Goal: Information Seeking & Learning: Learn about a topic

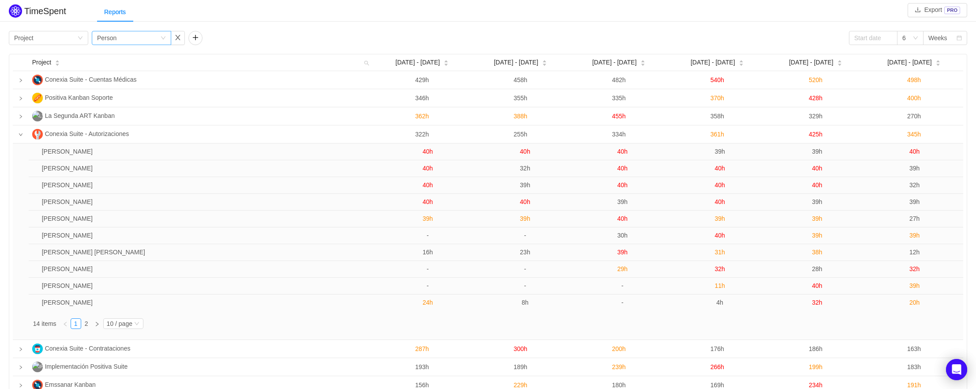
click at [161, 38] on icon "icon: down" at bounding box center [163, 37] width 5 height 5
click at [249, 40] on div "Group by Project Group by Person 6 Weeks" at bounding box center [488, 38] width 958 height 14
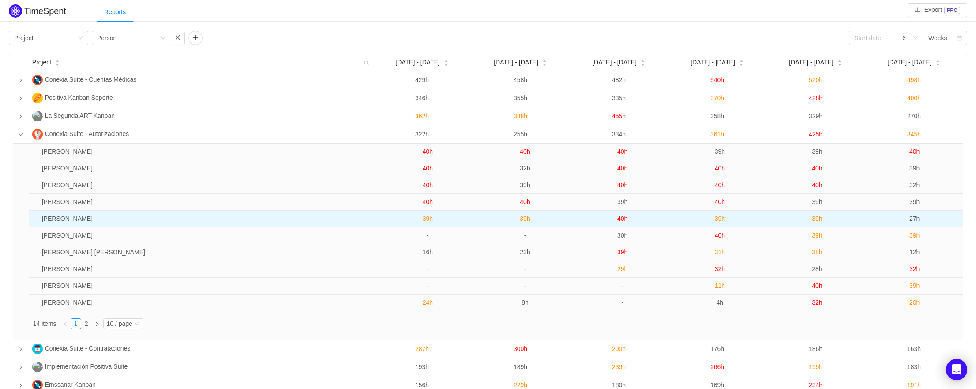
click at [625, 219] on span "40h" at bounding box center [622, 218] width 10 height 7
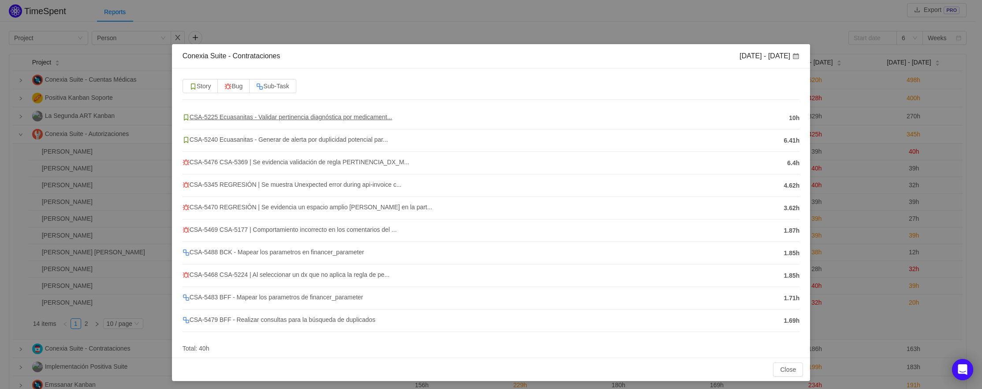
click at [381, 118] on span "CSA-5225 Ecuasanitas - Validar pertinencia diagnóstica por medicament..." at bounding box center [288, 116] width 210 height 7
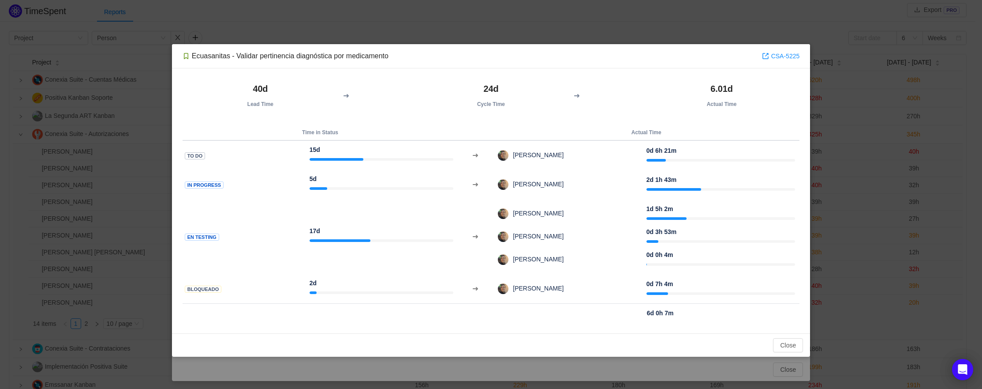
click at [685, 34] on div "Ecuasanitas - Validar pertinencia diagnóstica por medicamento CSA-5225 40d Lead…" at bounding box center [491, 194] width 982 height 389
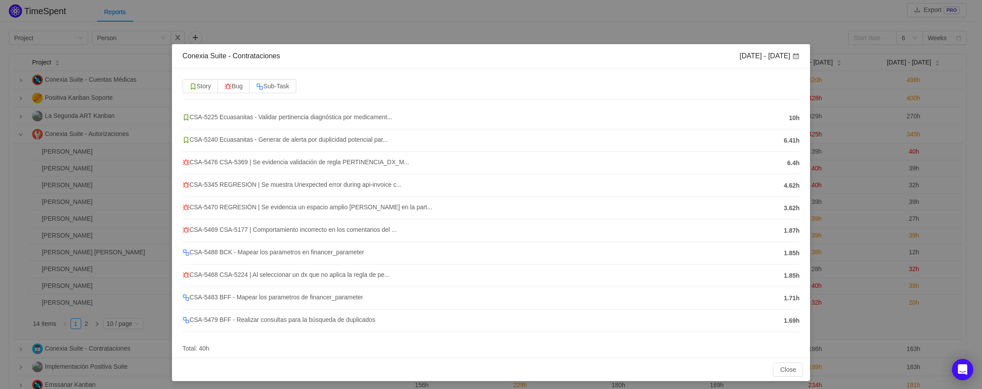
click at [300, 32] on div "Conexia Suite - Contrataciones [DATE] - [DATE] Story Bug Sub-Task CSA-5225 Ecua…" at bounding box center [491, 194] width 982 height 389
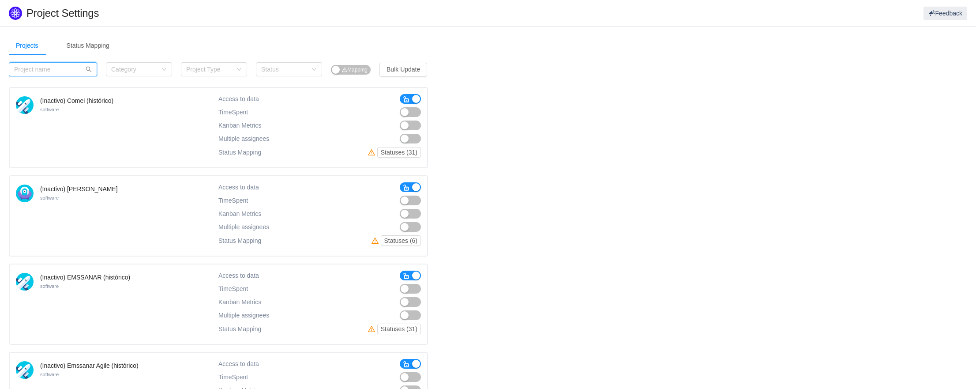
click at [55, 68] on input "text" at bounding box center [53, 69] width 88 height 14
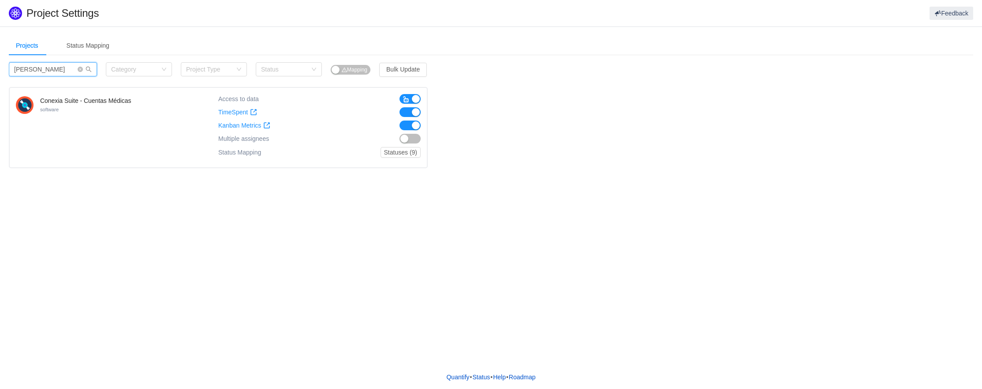
click at [46, 67] on input "cuen" at bounding box center [53, 69] width 88 height 14
type input "csa"
click at [408, 112] on button "button" at bounding box center [410, 112] width 21 height 10
click at [408, 127] on button "button" at bounding box center [410, 125] width 21 height 10
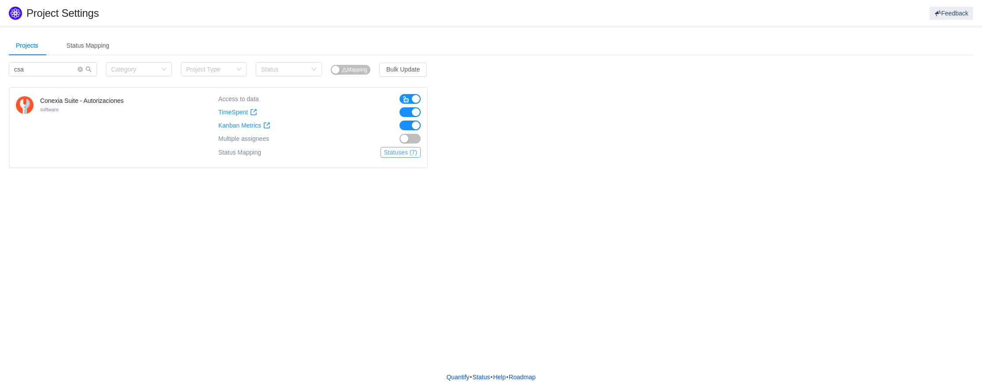
click at [396, 153] on button "Statuses (7)" at bounding box center [401, 152] width 40 height 11
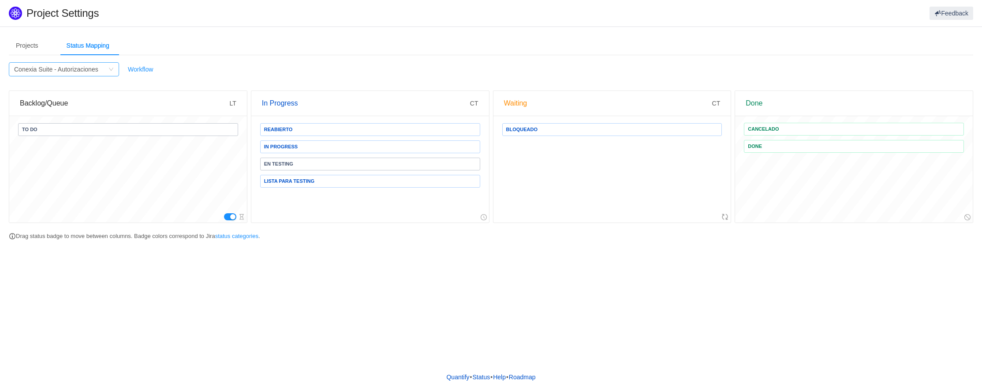
click at [96, 71] on div "Conexia Suite - Autorizaciones" at bounding box center [56, 69] width 84 height 13
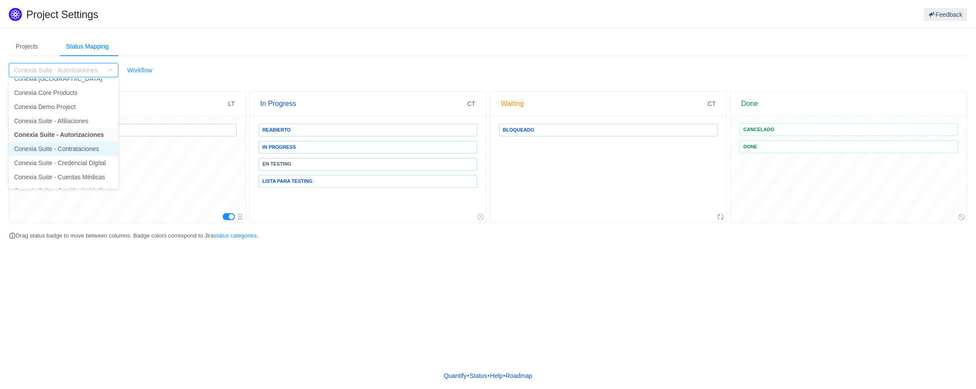
scroll to position [574, 0]
click at [64, 174] on li "Conexia Suite - Cuentas Médicas" at bounding box center [64, 176] width 110 height 14
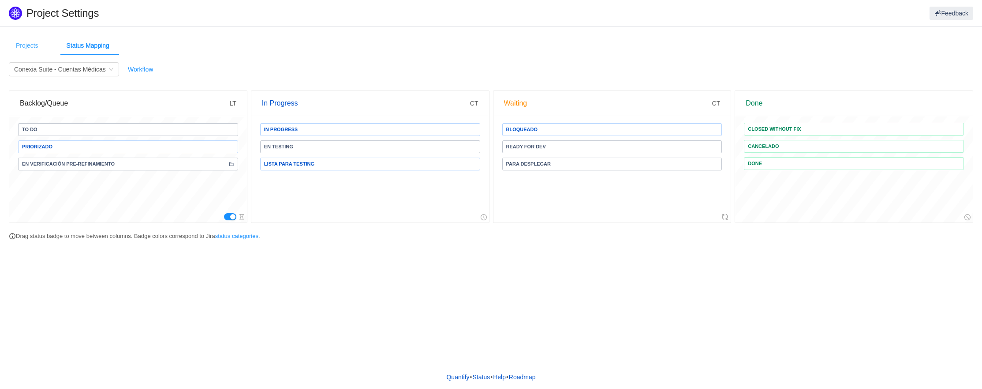
click at [29, 47] on div "Projects" at bounding box center [27, 46] width 37 height 20
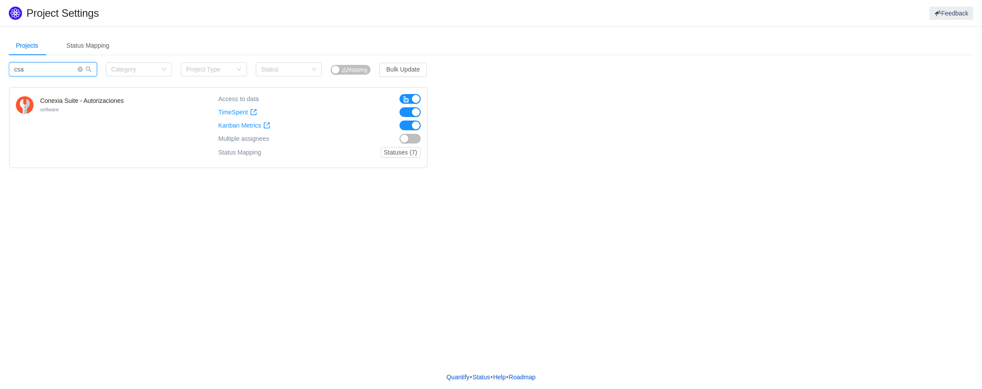
click at [67, 71] on input "csa" at bounding box center [53, 69] width 88 height 14
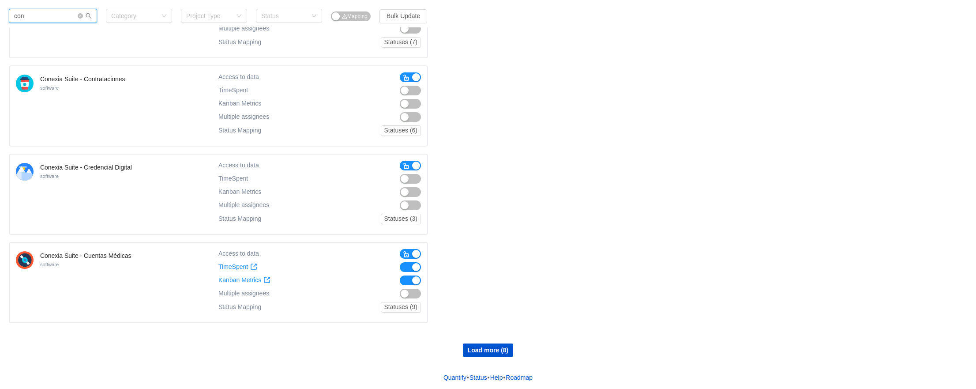
scroll to position [634, 0]
type input "con"
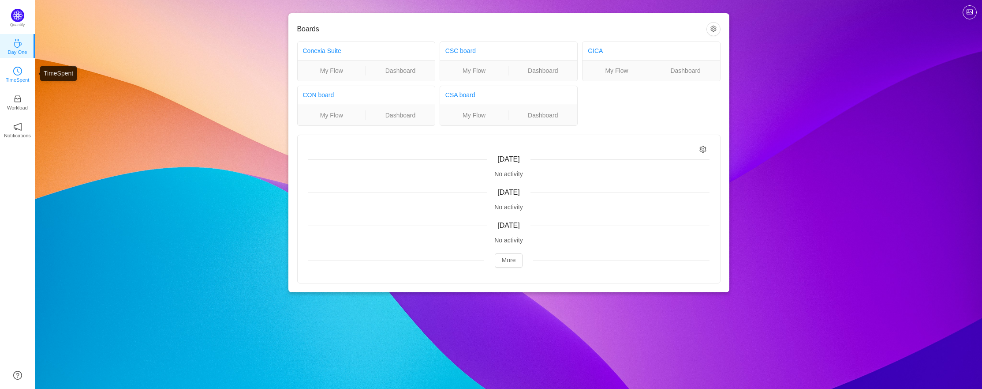
click at [19, 78] on p "TimeSpent" at bounding box center [18, 80] width 24 height 8
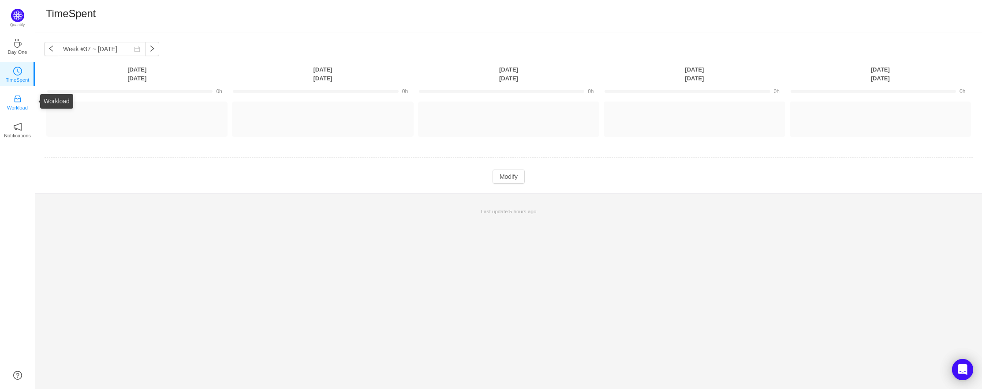
click at [15, 102] on icon "icon: inbox" at bounding box center [17, 99] width 7 height 7
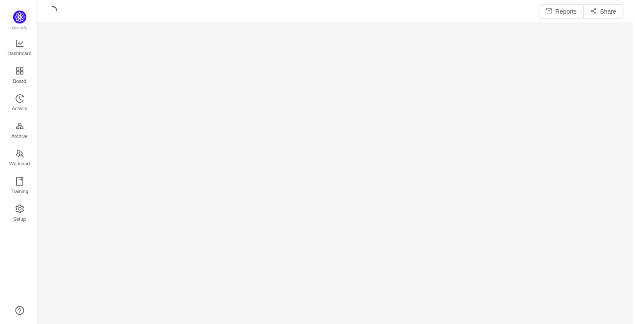
scroll to position [313, 580]
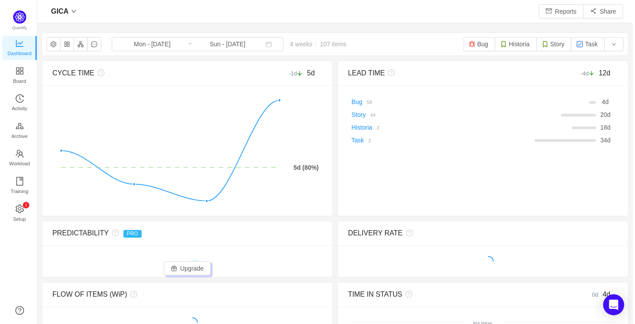
scroll to position [311, 580]
